Goal: Task Accomplishment & Management: Use online tool/utility

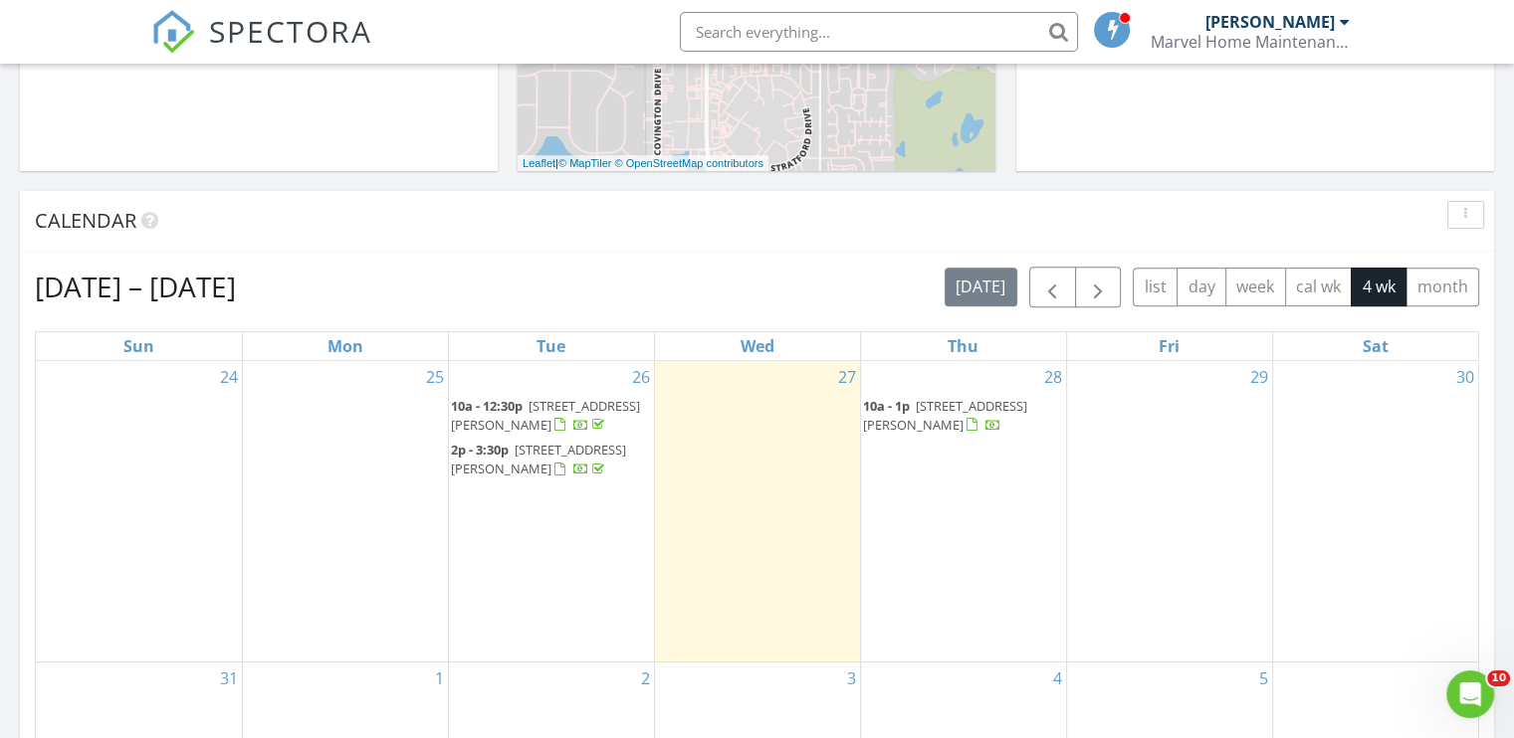
scroll to position [697, 0]
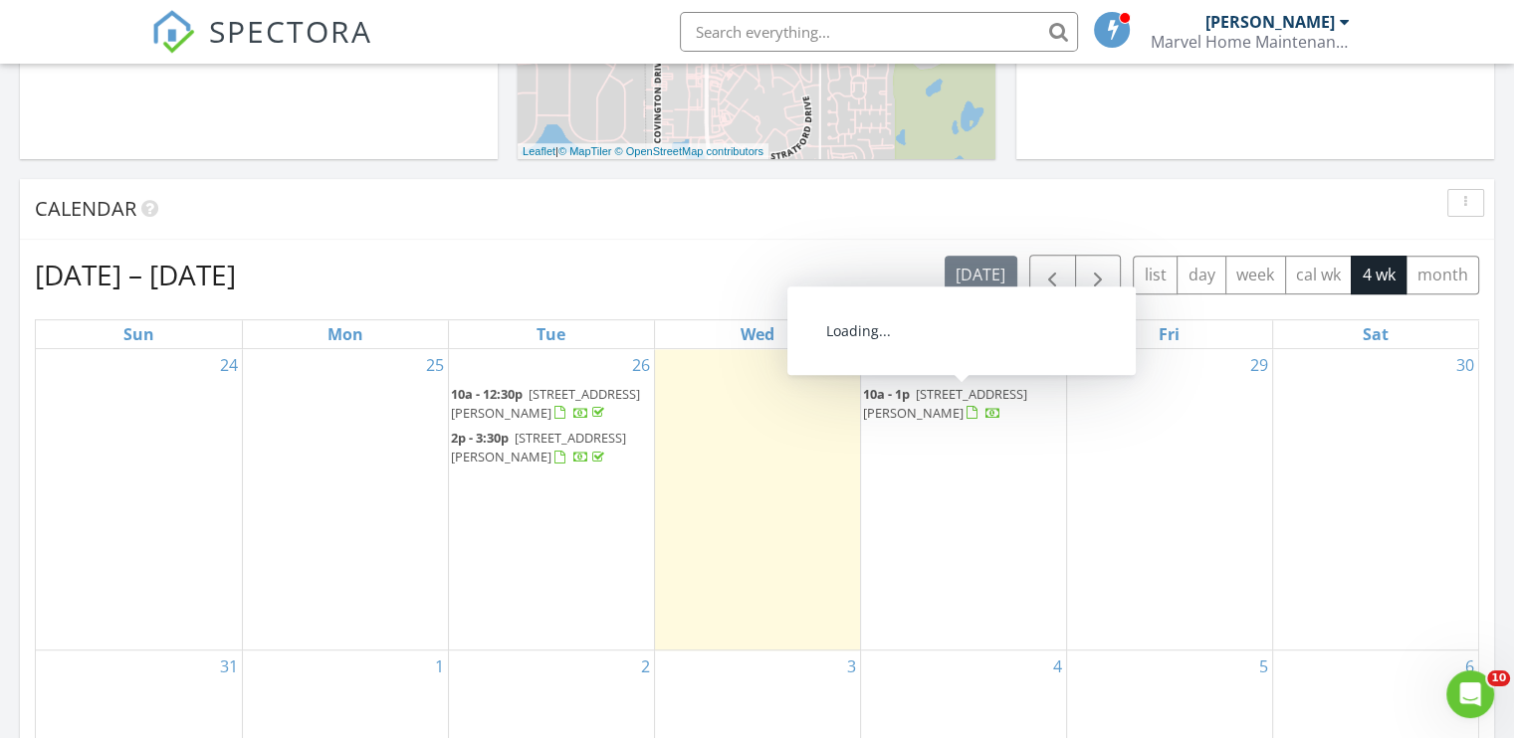
click at [932, 404] on span "[STREET_ADDRESS][PERSON_NAME]" at bounding box center [945, 403] width 164 height 37
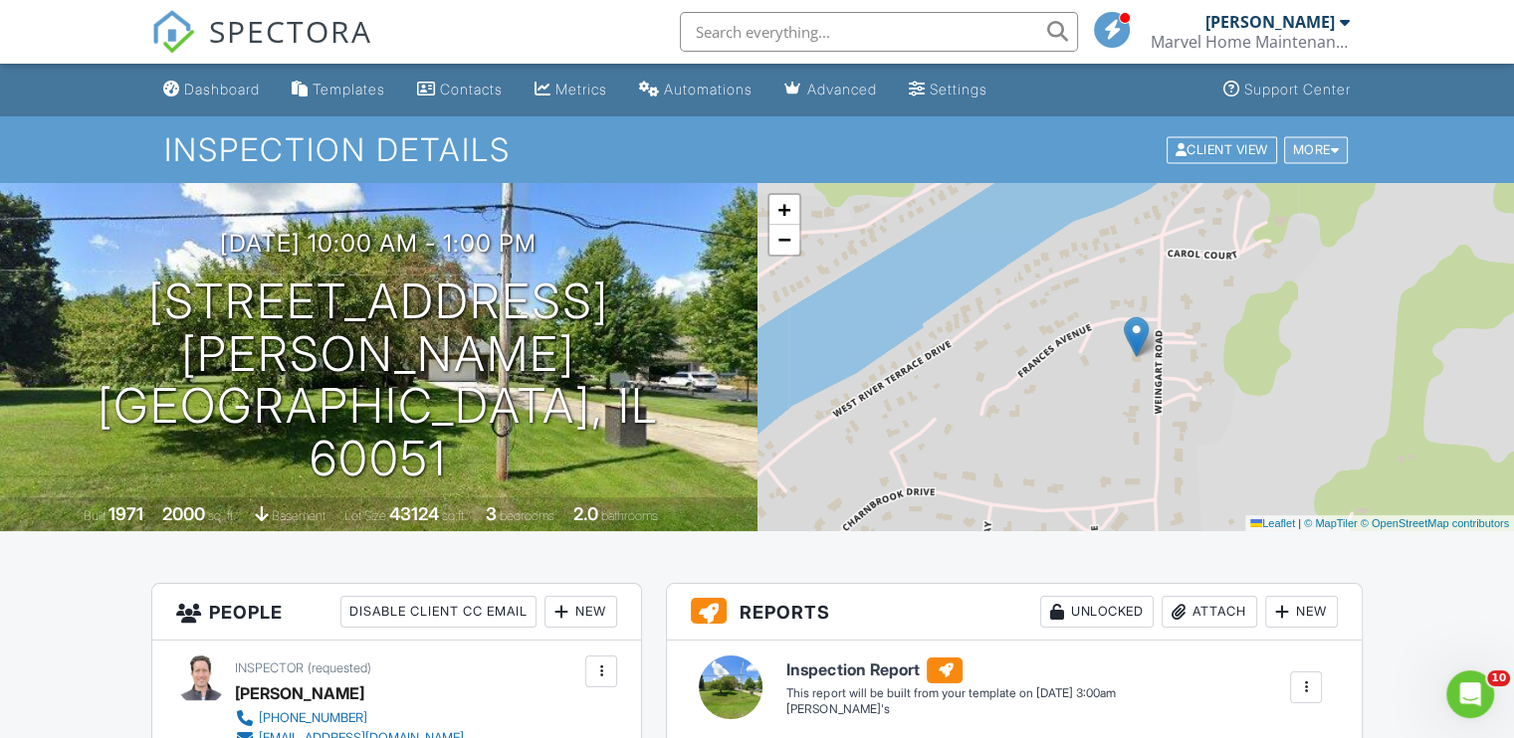
click at [1329, 158] on div "More" at bounding box center [1316, 149] width 65 height 27
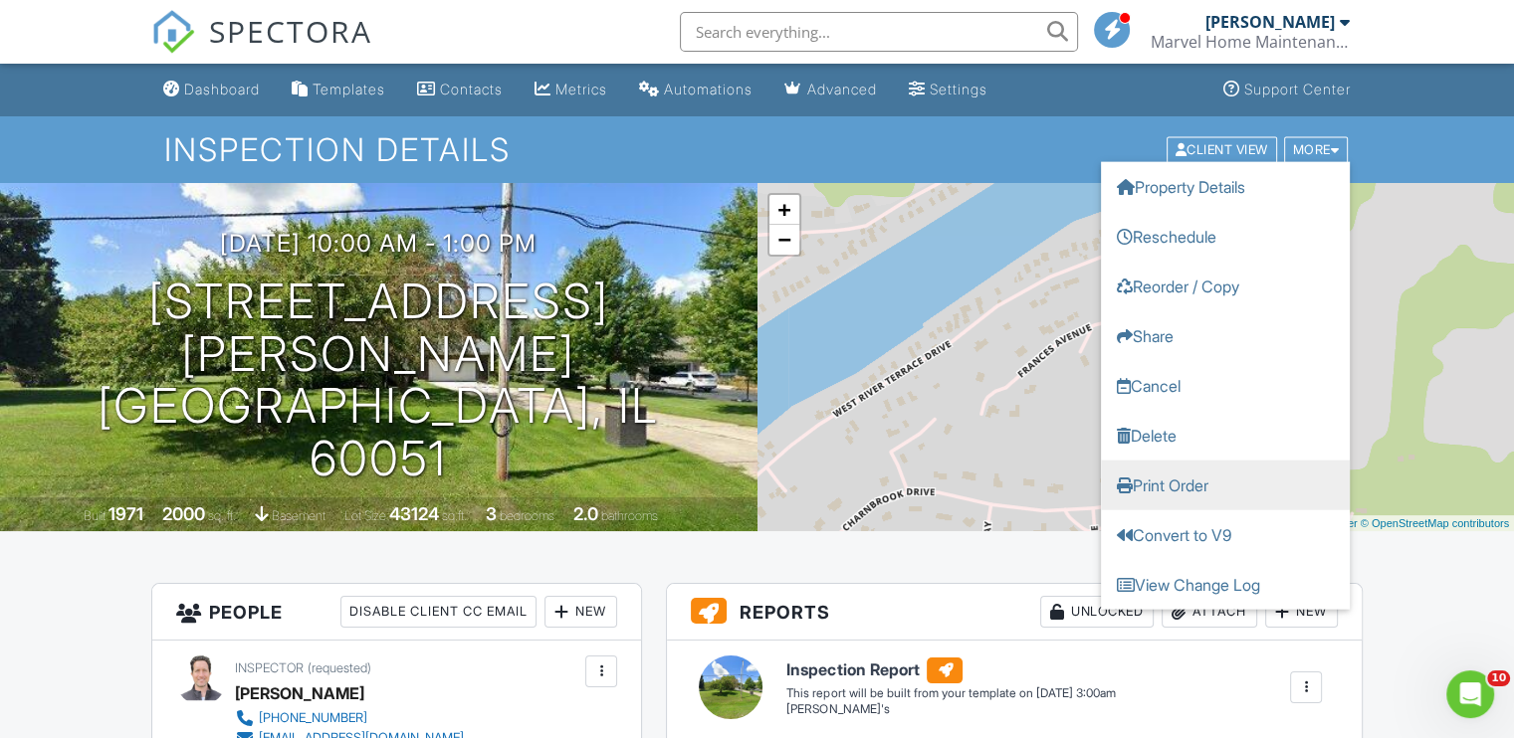
click at [1250, 484] on link "Print Order" at bounding box center [1225, 485] width 249 height 50
